Goal: Transaction & Acquisition: Obtain resource

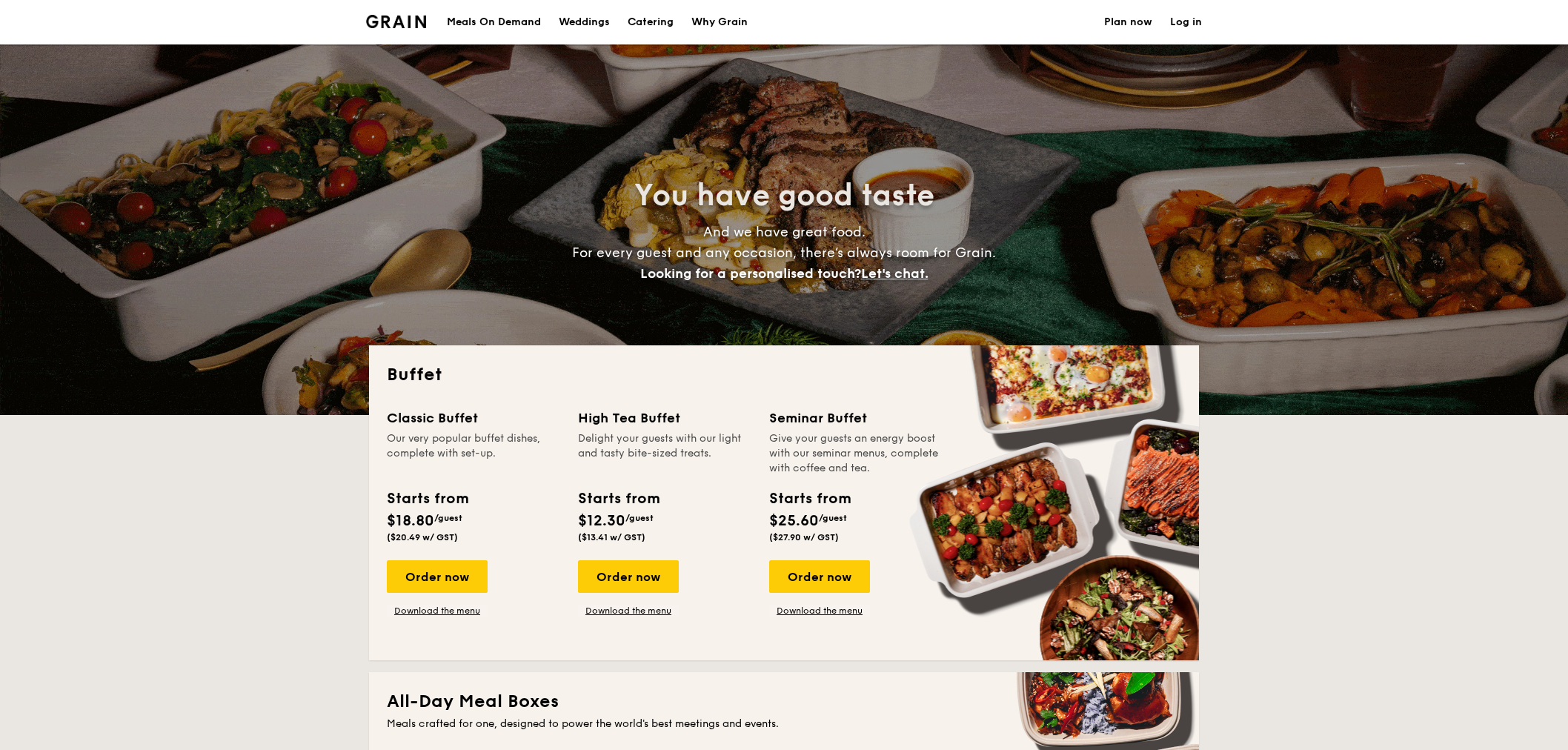
select select
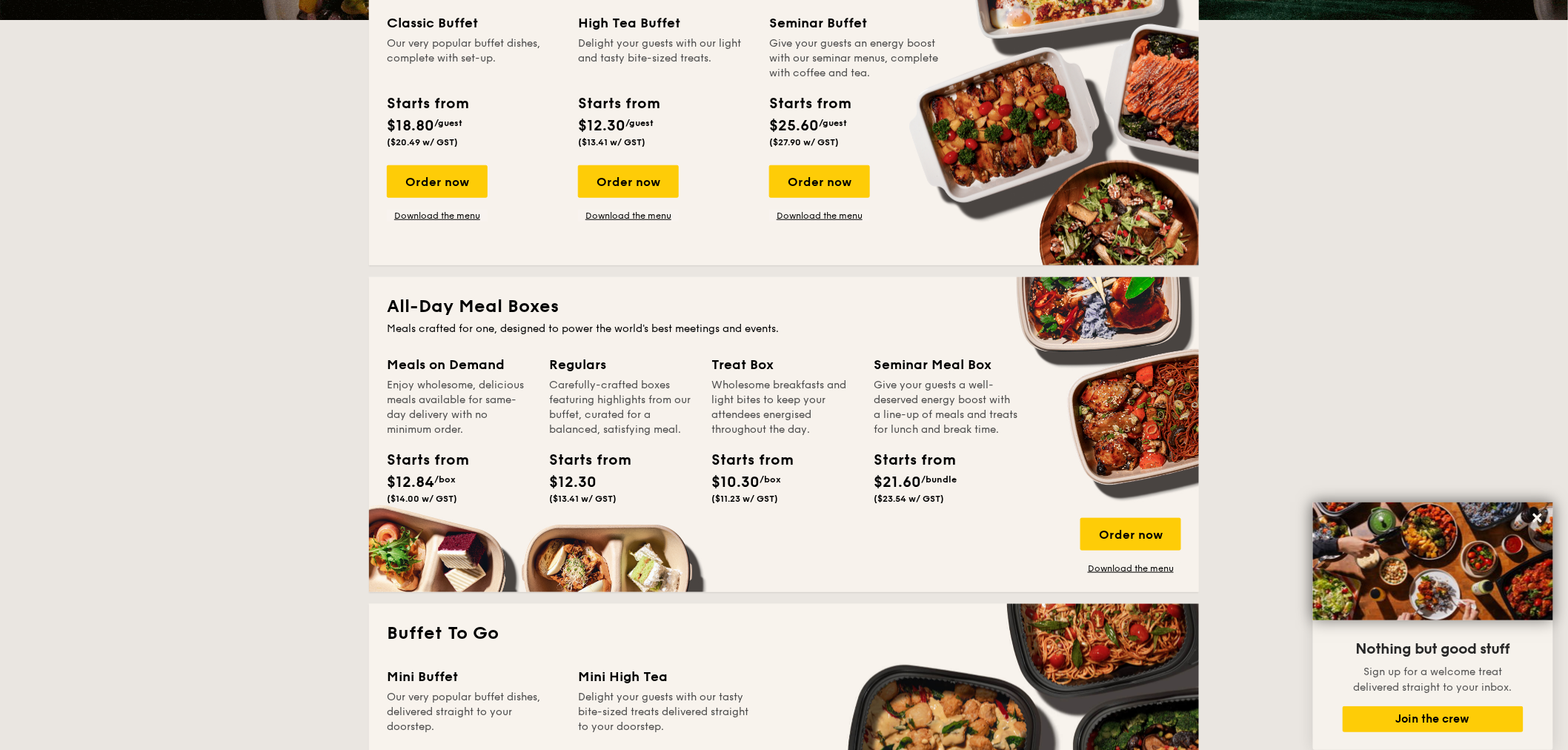
scroll to position [395, 0]
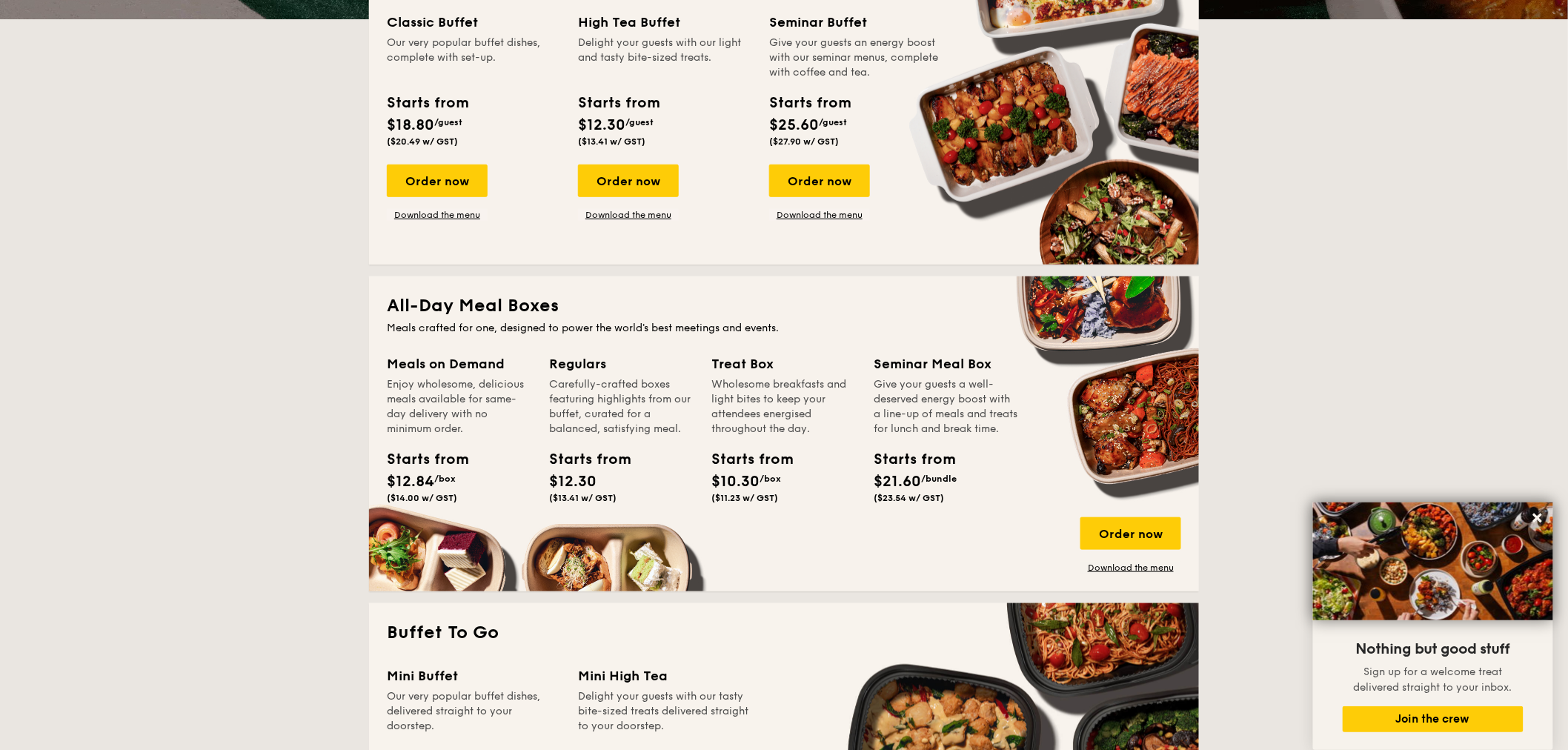
drag, startPoint x: 1134, startPoint y: 531, endPoint x: 1058, endPoint y: 566, distance: 83.7
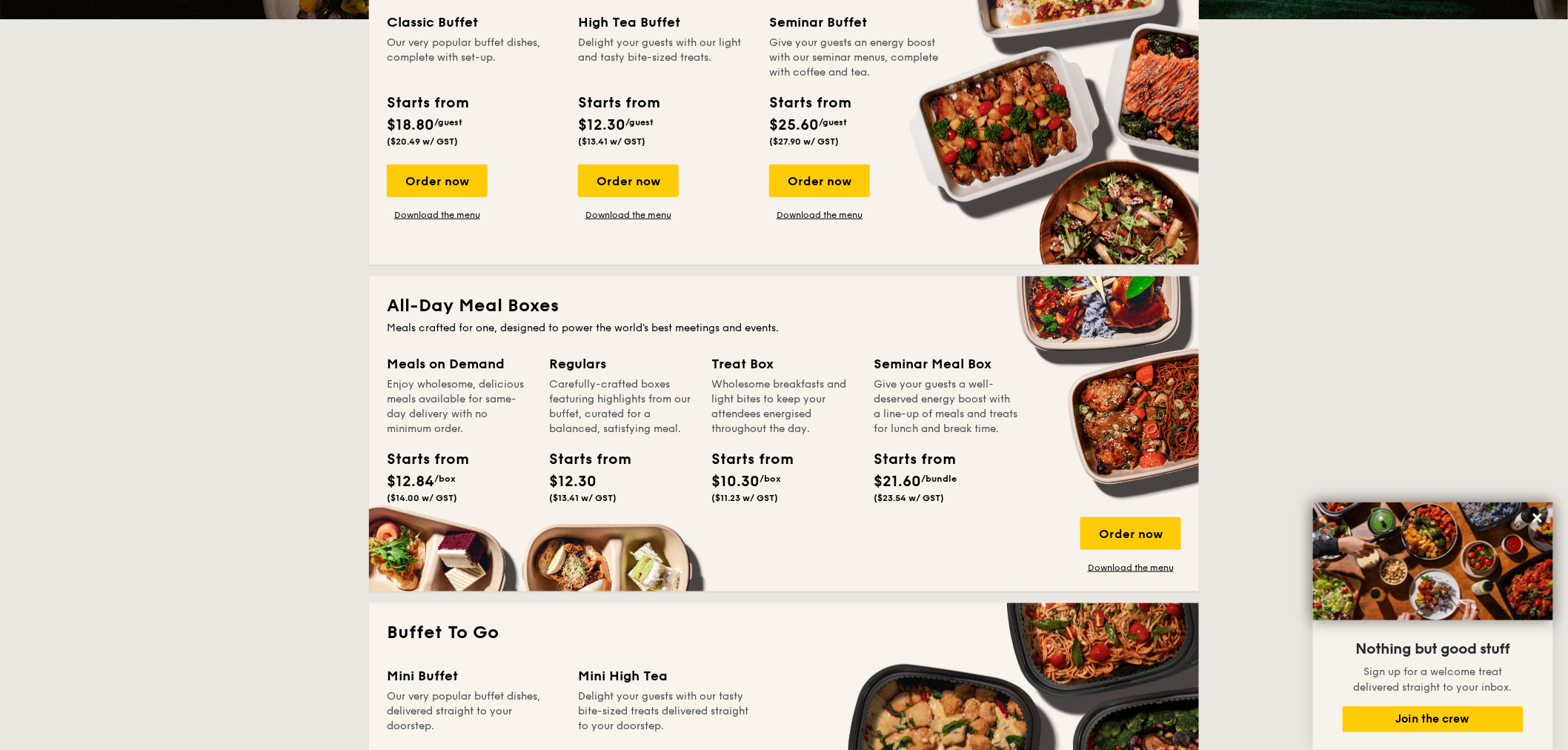
click at [1134, 531] on div "Order now" at bounding box center [1131, 533] width 101 height 32
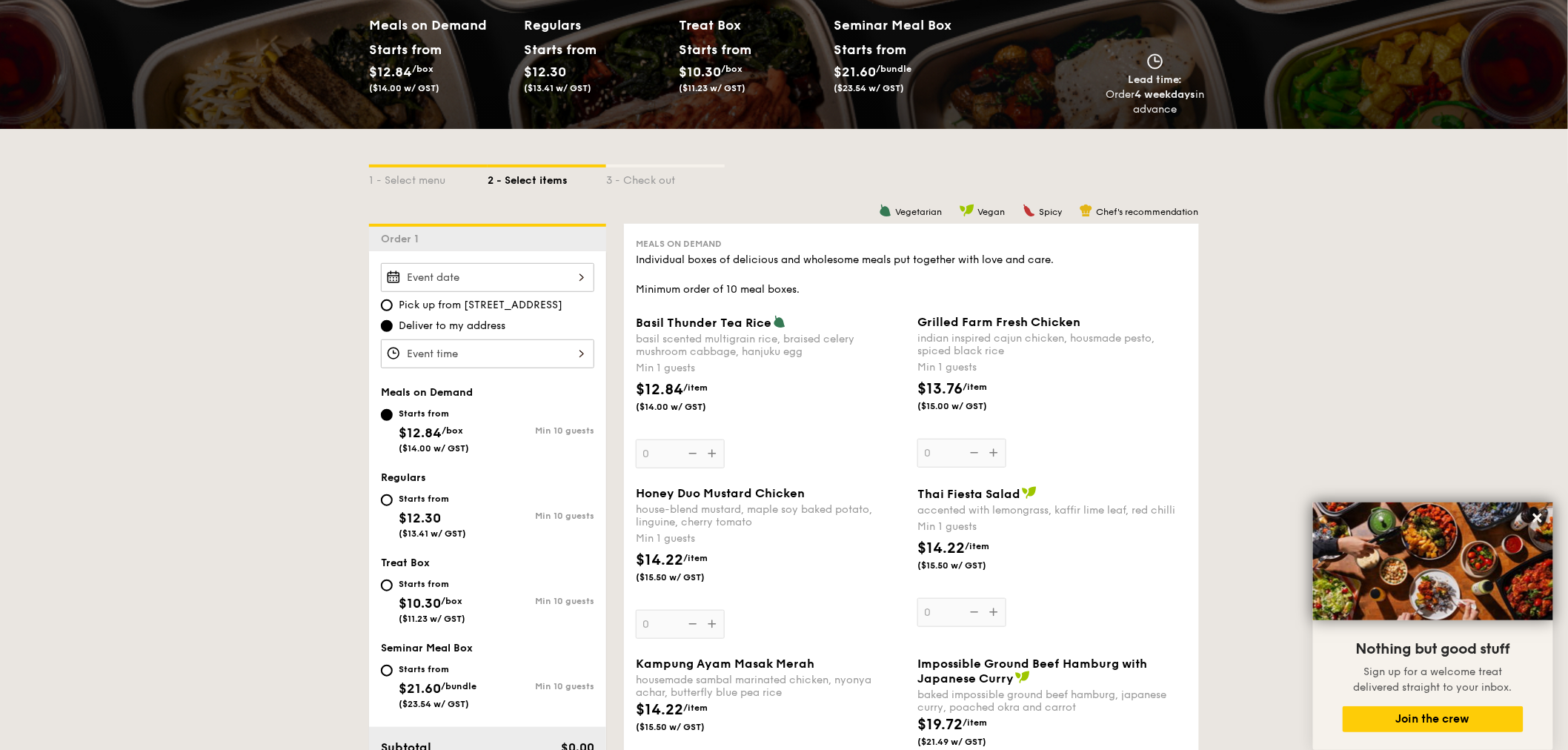
scroll to position [165, 0]
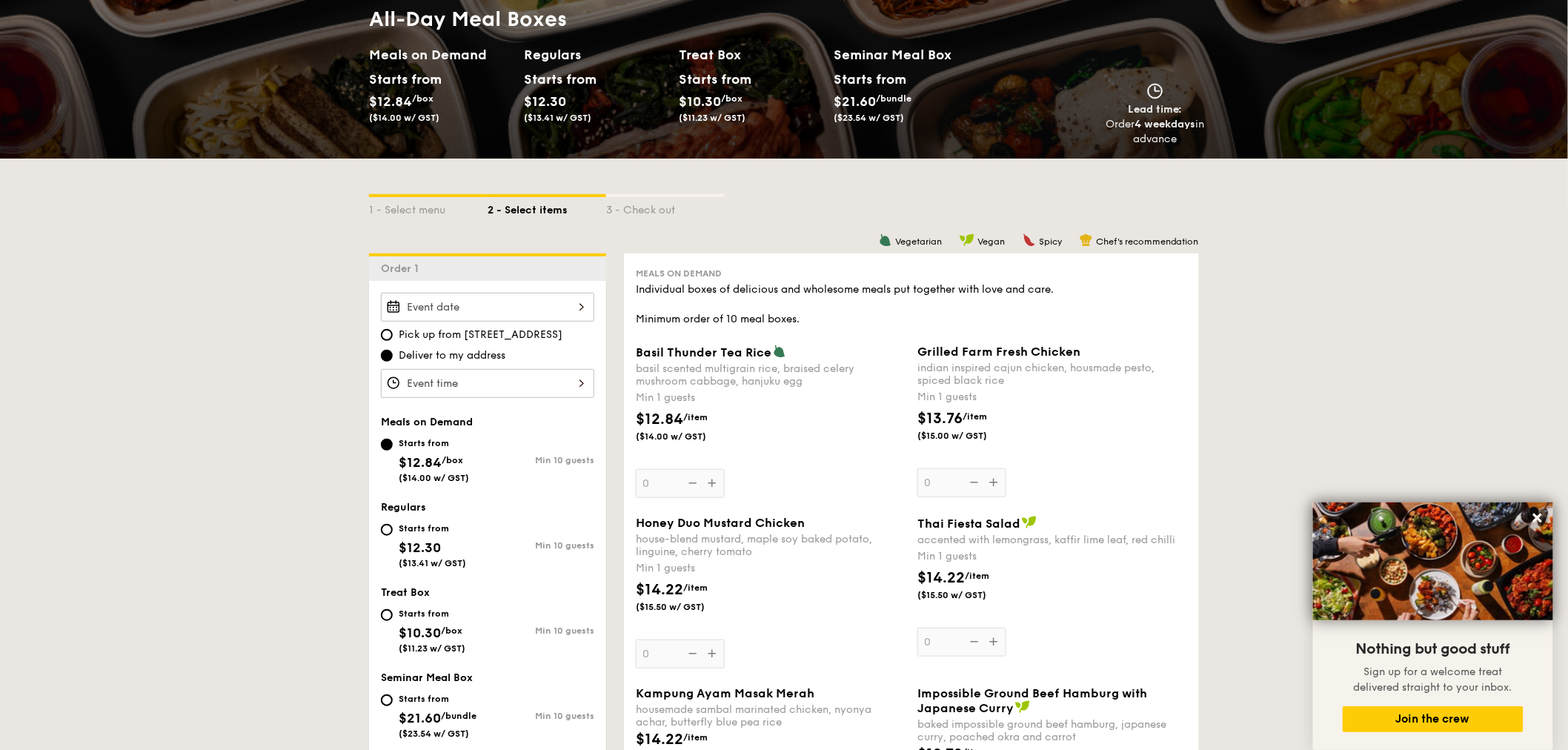
select select
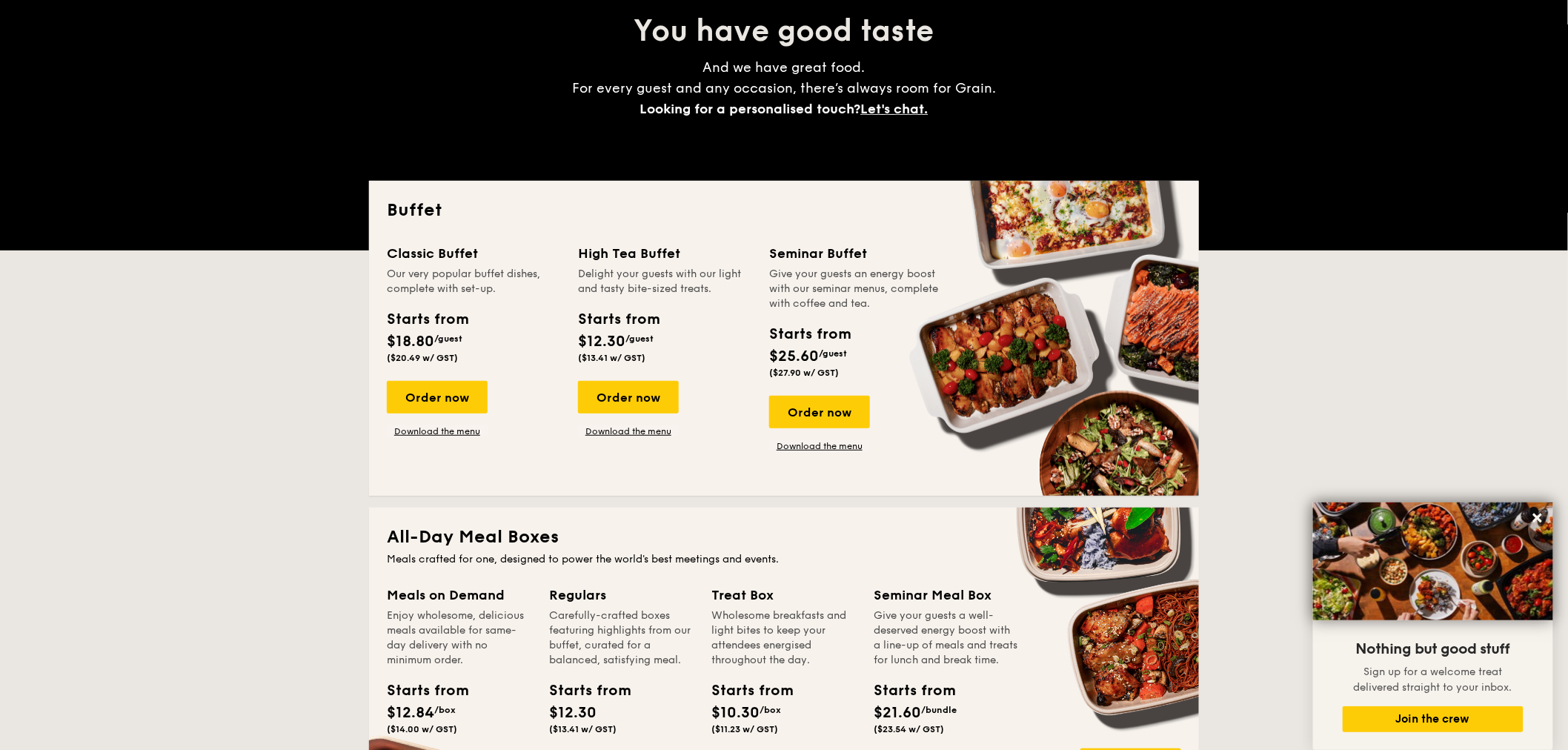
scroll to position [395, 0]
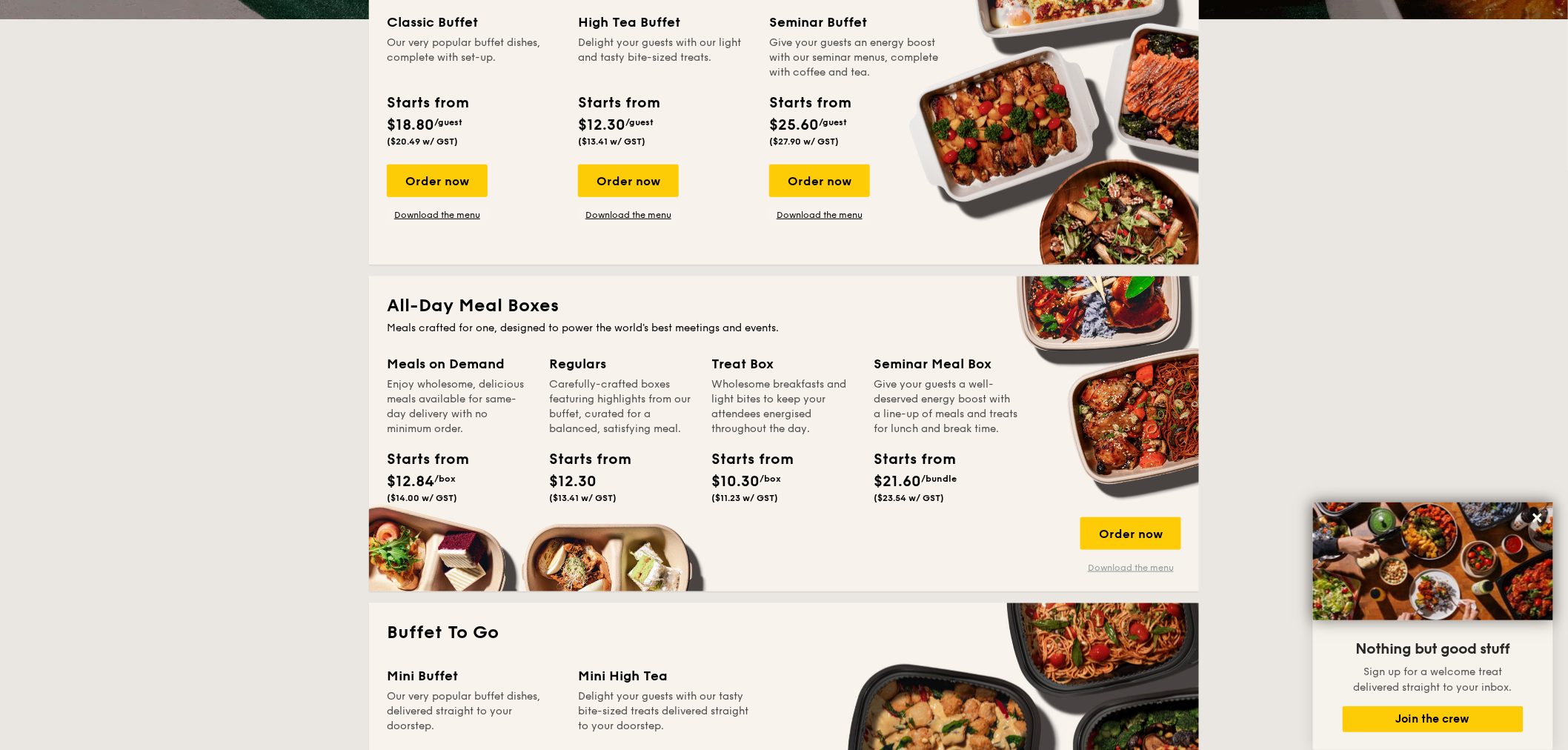
click at [1131, 565] on link "Download the menu" at bounding box center [1131, 567] width 101 height 12
